Goal: Information Seeking & Learning: Find specific fact

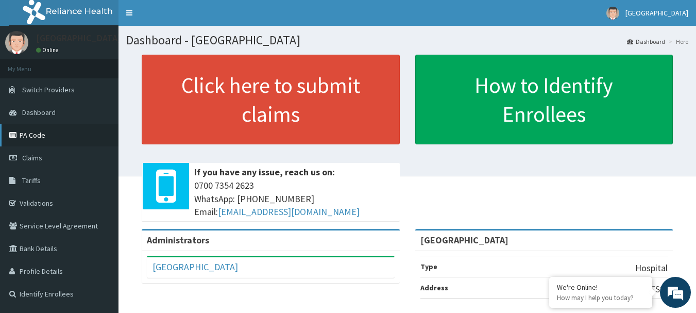
click at [45, 136] on link "PA Code" at bounding box center [59, 135] width 118 height 23
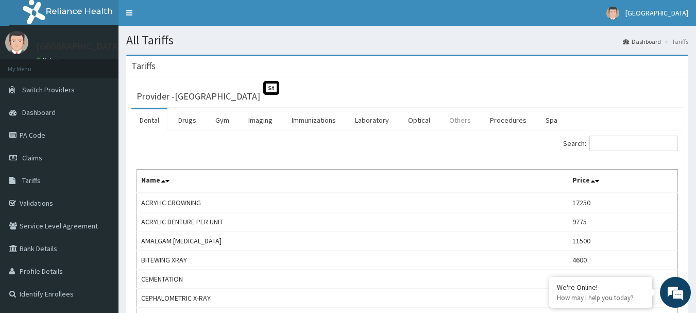
click at [453, 122] on link "Others" at bounding box center [460, 120] width 38 height 22
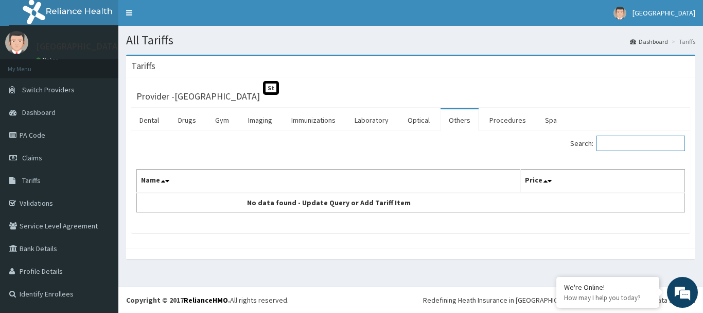
click at [646, 141] on input "Search:" at bounding box center [641, 142] width 89 height 15
type input "p"
click at [458, 123] on link "Others" at bounding box center [460, 120] width 38 height 22
click at [505, 122] on link "Procedures" at bounding box center [507, 120] width 53 height 22
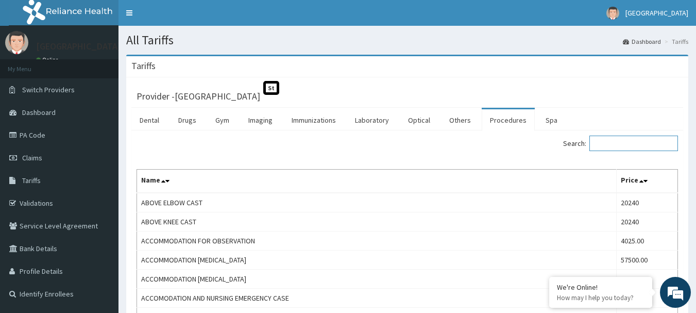
click at [614, 145] on input "Search:" at bounding box center [633, 142] width 89 height 15
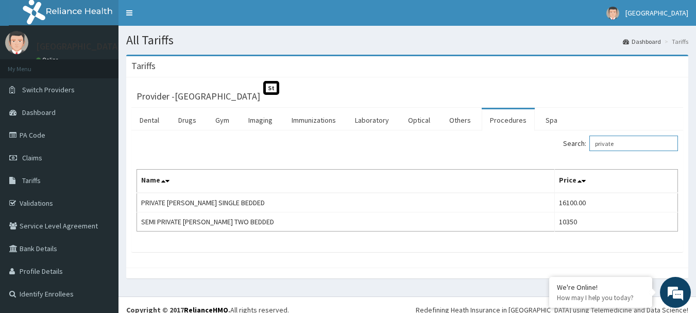
click at [620, 142] on input "private" at bounding box center [633, 142] width 89 height 15
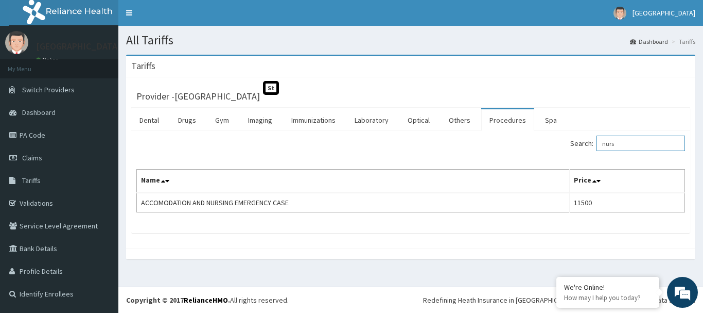
drag, startPoint x: 630, startPoint y: 146, endPoint x: 565, endPoint y: 143, distance: 64.4
click at [565, 143] on div "Search: nurs" at bounding box center [552, 144] width 267 height 18
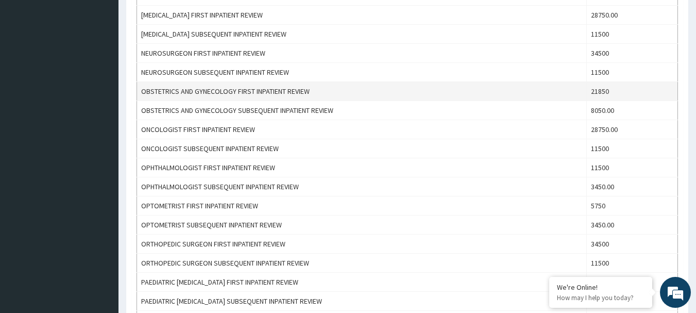
scroll to position [140, 0]
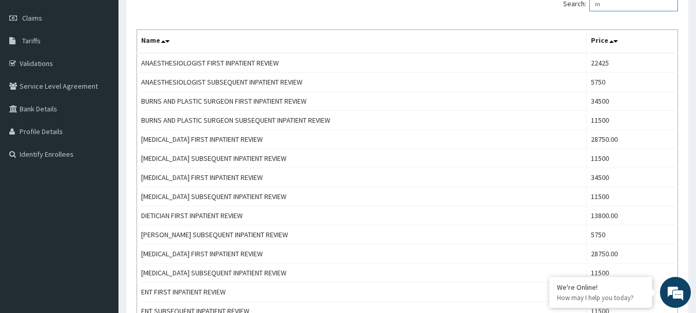
type input "i"
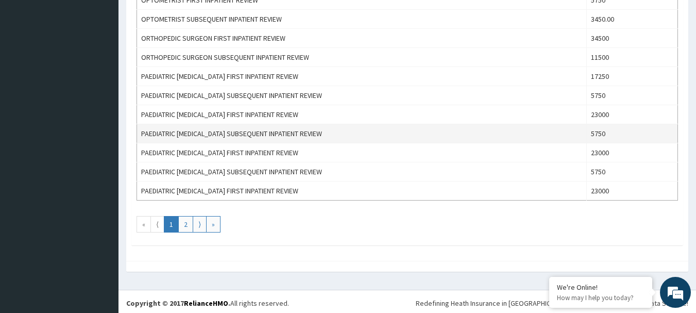
scroll to position [948, 0]
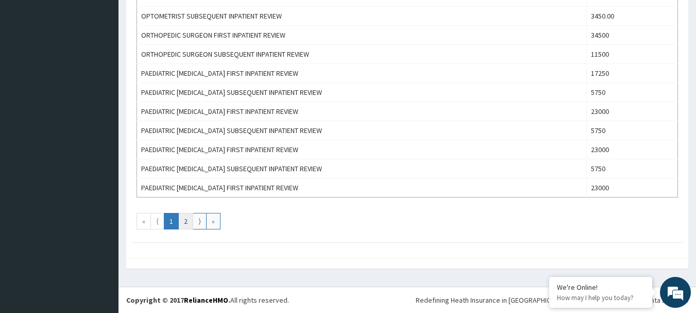
click at [185, 222] on link "2" at bounding box center [185, 221] width 15 height 16
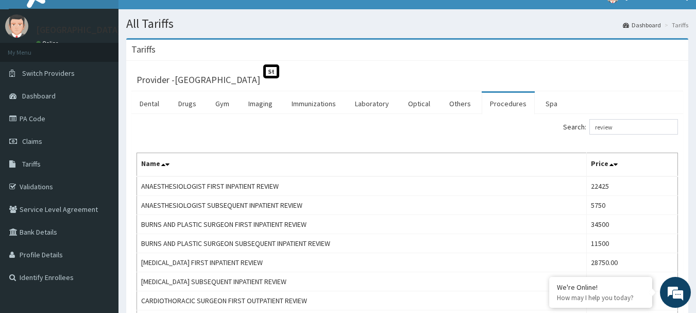
scroll to position [0, 0]
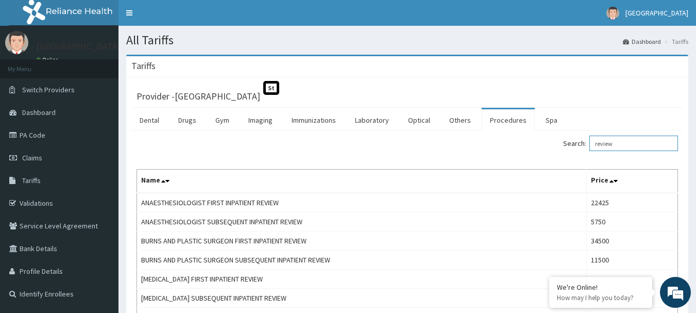
click at [615, 146] on input "review" at bounding box center [633, 142] width 89 height 15
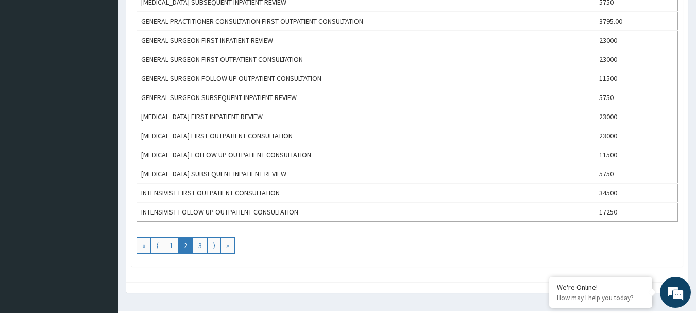
scroll to position [927, 0]
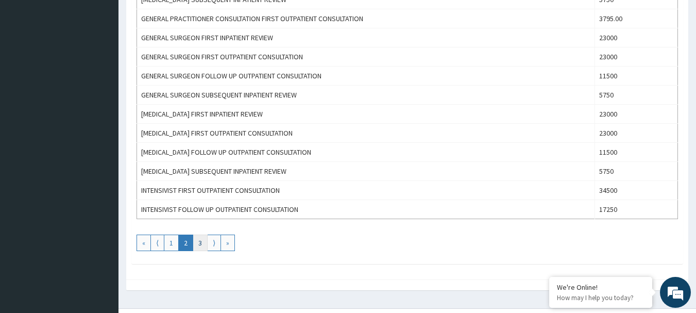
click at [199, 247] on link "3" at bounding box center [200, 242] width 15 height 16
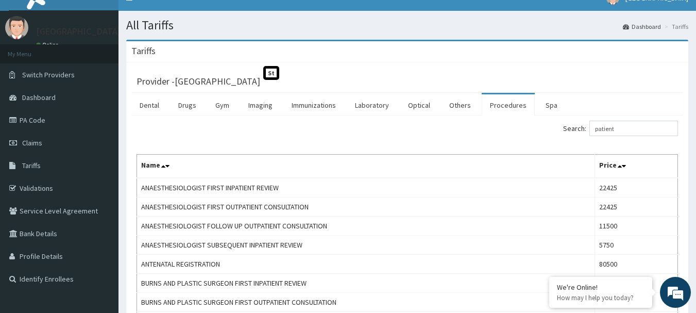
scroll to position [0, 0]
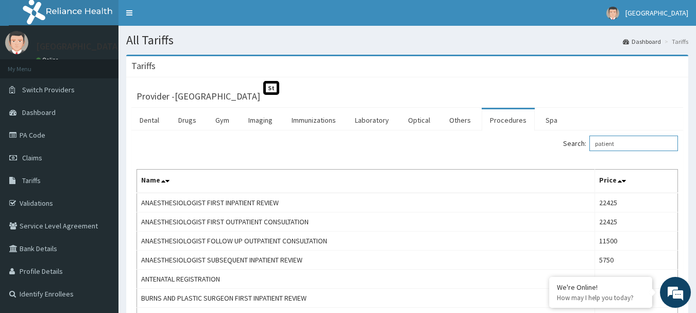
click at [603, 147] on input "patient" at bounding box center [633, 142] width 89 height 15
click at [620, 141] on input "inpatient" at bounding box center [633, 142] width 89 height 15
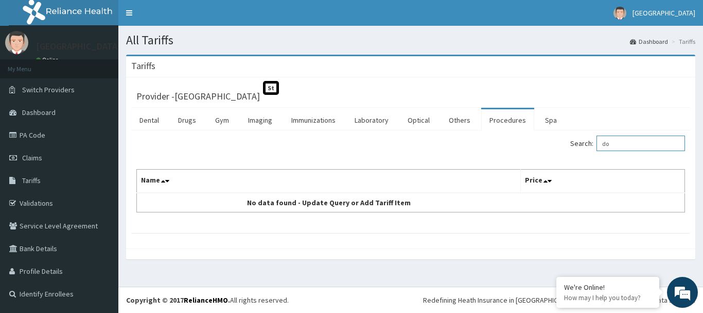
type input "d"
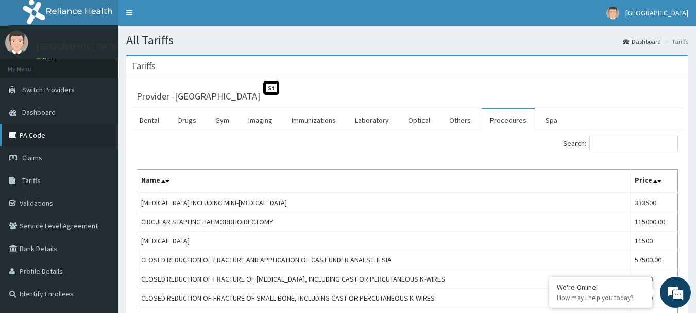
click at [32, 131] on link "PA Code" at bounding box center [59, 135] width 118 height 23
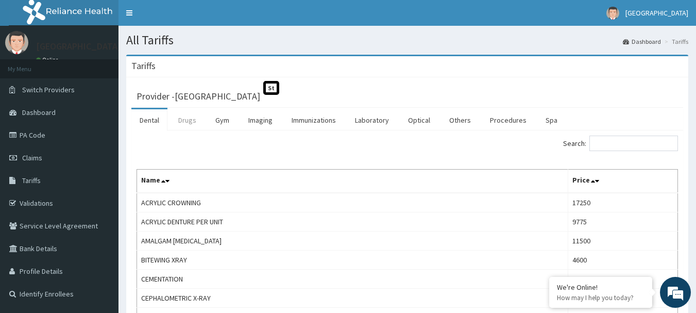
click at [193, 125] on link "Drugs" at bounding box center [187, 120] width 34 height 22
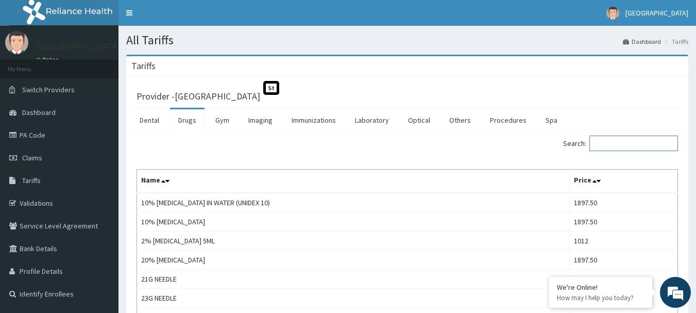
click at [625, 147] on input "Search:" at bounding box center [633, 142] width 89 height 15
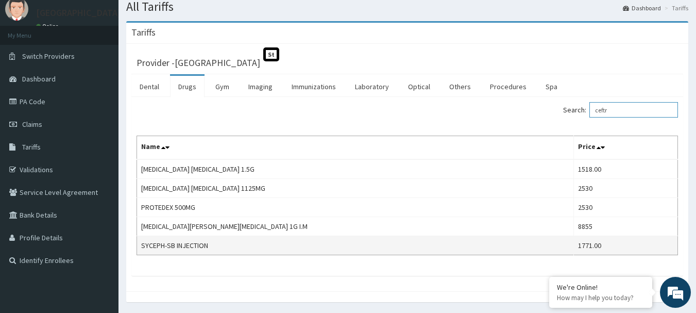
scroll to position [51, 0]
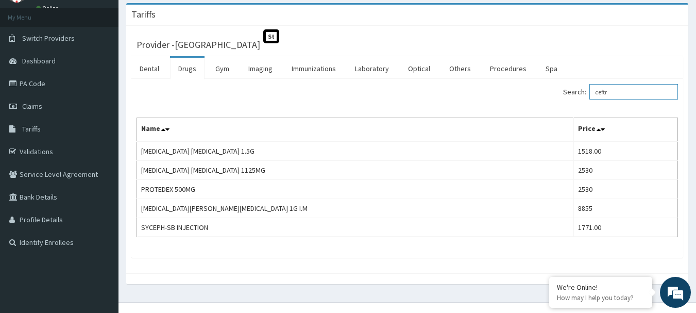
click at [624, 88] on input "ceftr" at bounding box center [633, 91] width 89 height 15
click at [624, 89] on input "ceftr" at bounding box center [633, 91] width 89 height 15
click at [611, 94] on input "ceftr" at bounding box center [633, 91] width 89 height 15
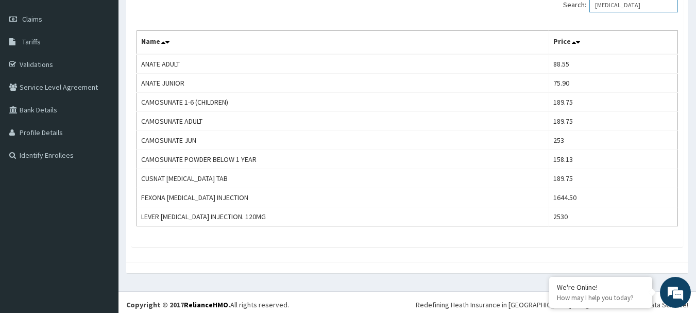
scroll to position [0, 0]
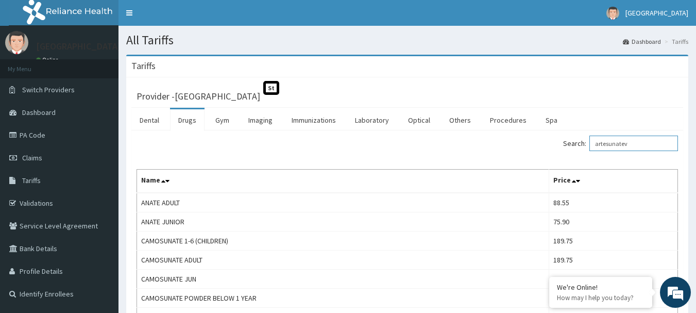
type input "artesunatev"
click at [459, 118] on link "Others" at bounding box center [460, 120] width 38 height 22
click at [512, 138] on div "Search: artesunatev" at bounding box center [546, 144] width 263 height 18
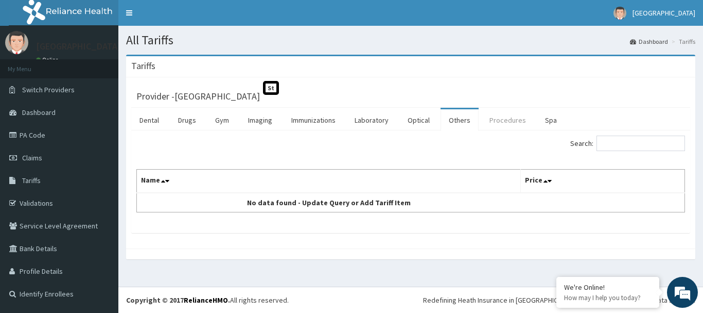
click at [507, 120] on link "Procedures" at bounding box center [507, 120] width 53 height 22
click at [615, 142] on input "Search:" at bounding box center [641, 142] width 89 height 15
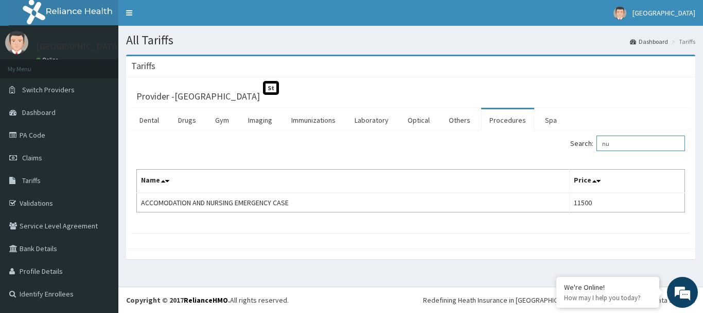
type input "n"
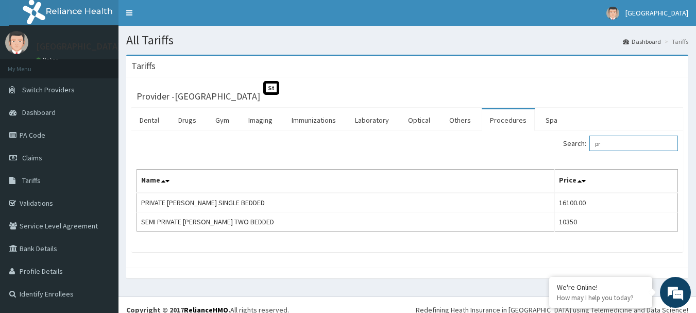
type input "p"
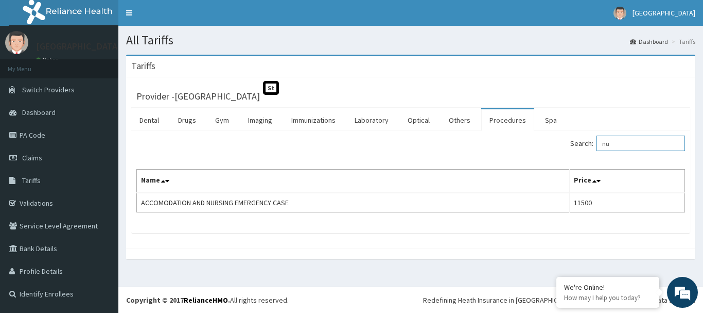
type input "n"
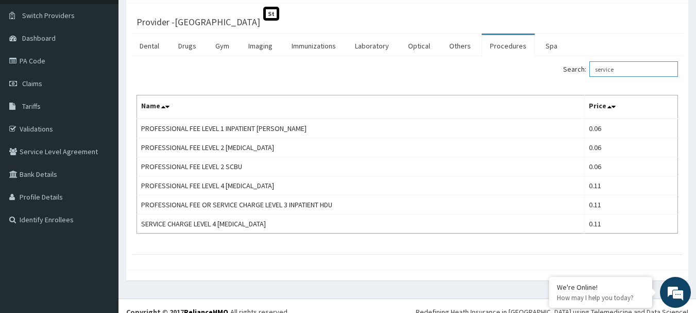
scroll to position [86, 0]
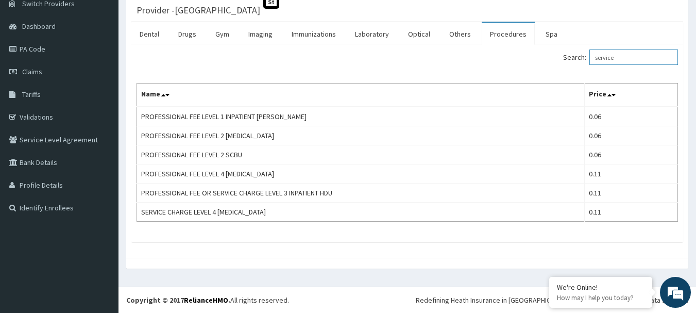
drag, startPoint x: 631, startPoint y: 58, endPoint x: 626, endPoint y: 58, distance: 5.7
click at [626, 58] on input "service" at bounding box center [633, 56] width 89 height 15
type input "service"
click at [190, 33] on link "Drugs" at bounding box center [187, 34] width 34 height 22
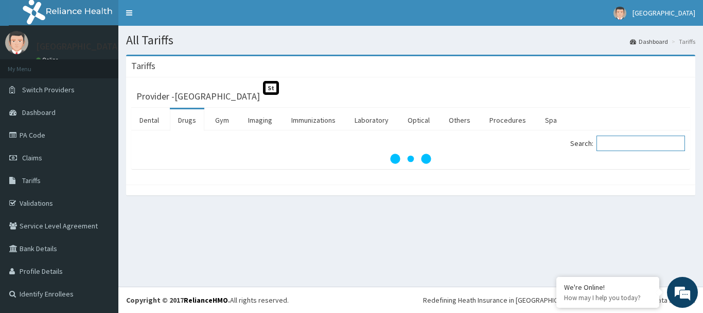
click at [624, 146] on input "Search:" at bounding box center [641, 142] width 89 height 15
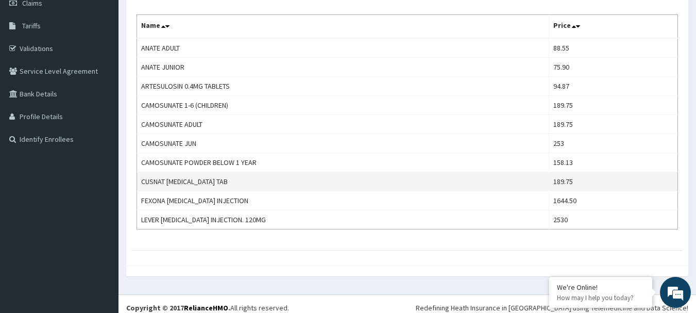
scroll to position [143, 0]
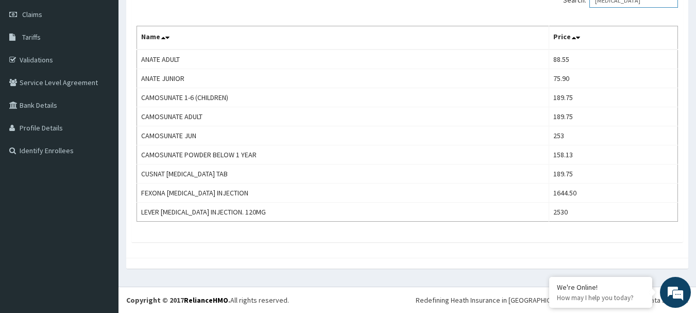
type input "[MEDICAL_DATA]"
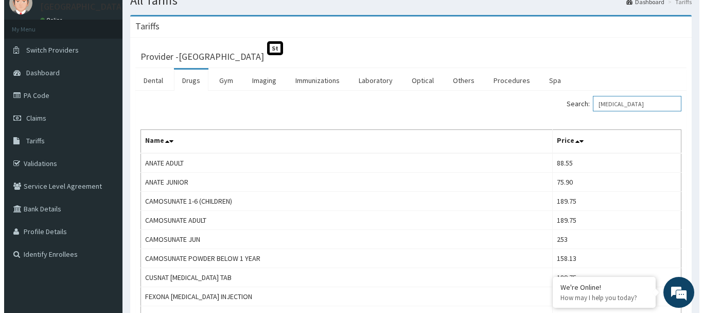
scroll to position [0, 0]
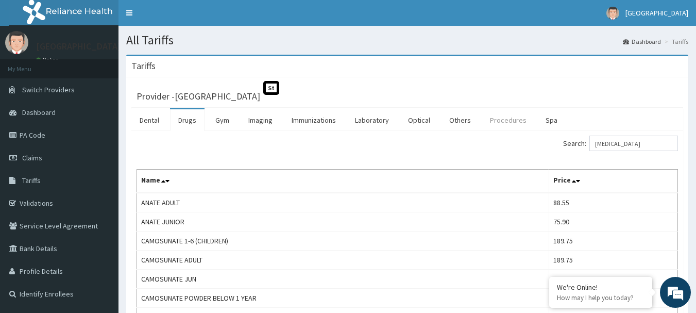
click at [497, 118] on link "Procedures" at bounding box center [507, 120] width 53 height 22
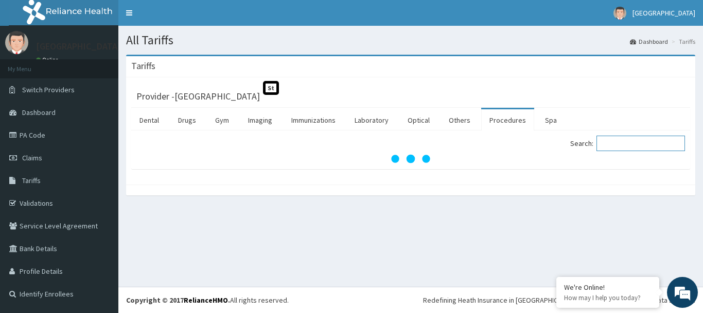
click at [614, 146] on input "Search:" at bounding box center [641, 142] width 89 height 15
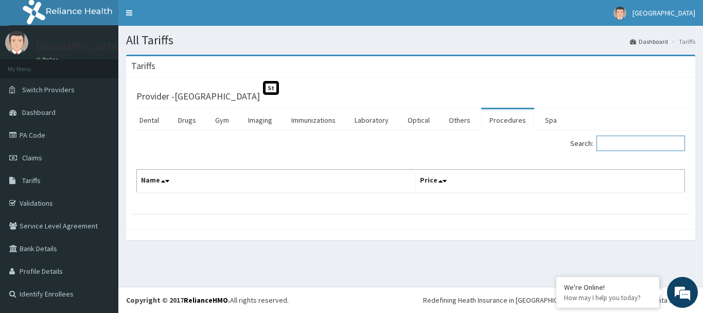
click at [614, 136] on input "Search:" at bounding box center [641, 142] width 89 height 15
drag, startPoint x: 459, startPoint y: 114, endPoint x: 505, endPoint y: 115, distance: 45.3
click at [460, 114] on link "Others" at bounding box center [460, 120] width 38 height 22
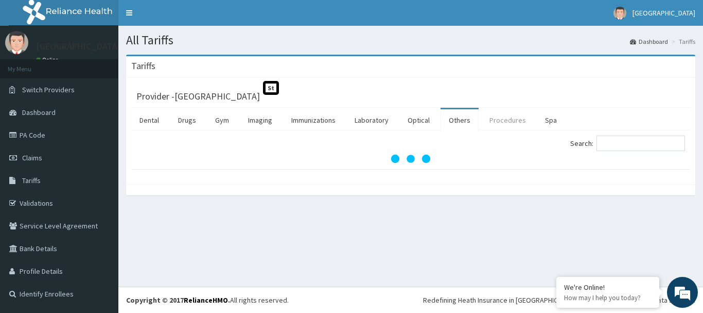
click at [505, 115] on link "Procedures" at bounding box center [507, 120] width 53 height 22
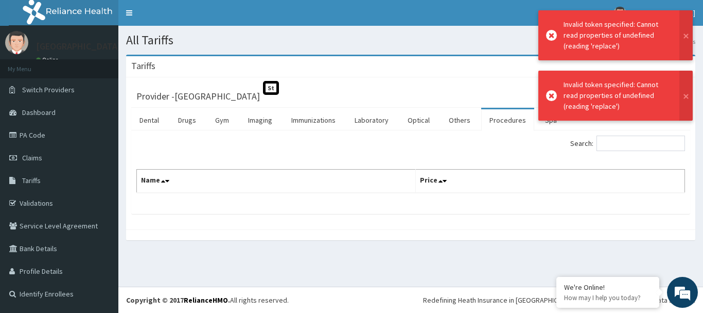
click at [585, 90] on div "Invalid token specified: Cannot read properties of undefined (reading 'replace')" at bounding box center [617, 95] width 106 height 32
click at [585, 42] on div "Invalid token specified: Cannot read properties of undefined (reading 'replace')" at bounding box center [617, 35] width 106 height 32
click at [670, 39] on div "Invalid token specified: Cannot read properties of undefined (reading 'replace')" at bounding box center [615, 35] width 139 height 50
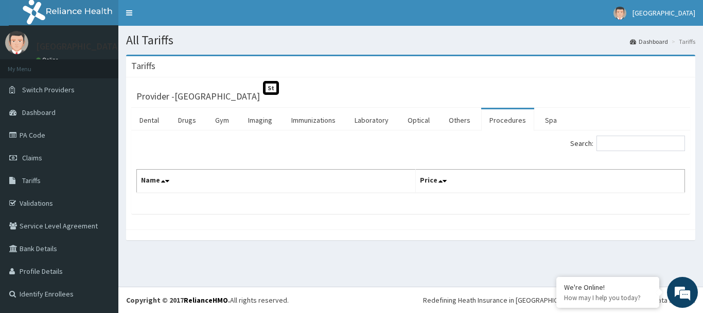
click at [683, 96] on button at bounding box center [689, 108] width 13 height 50
